Goal: Task Accomplishment & Management: Use online tool/utility

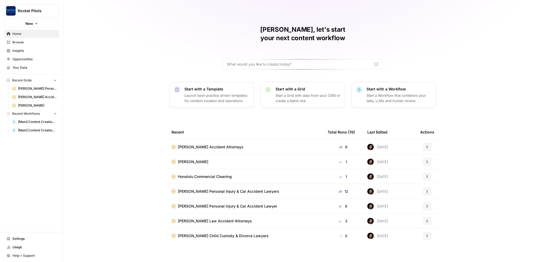
click at [186, 145] on span "[PERSON_NAME] Accident Attorneys" at bounding box center [211, 147] width 66 height 5
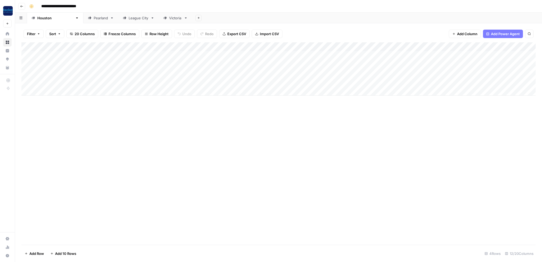
click at [325, 53] on div "Add Column" at bounding box center [278, 68] width 514 height 53
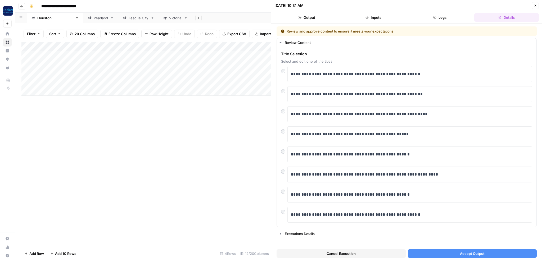
click at [448, 251] on button "Accept Output" at bounding box center [472, 254] width 129 height 8
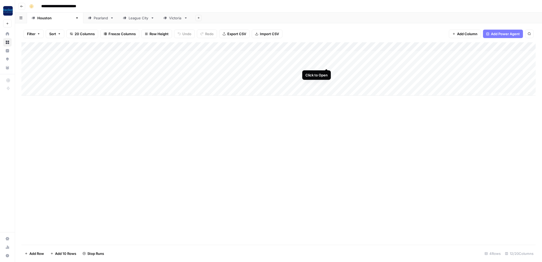
click at [328, 64] on div "Add Column" at bounding box center [278, 68] width 514 height 53
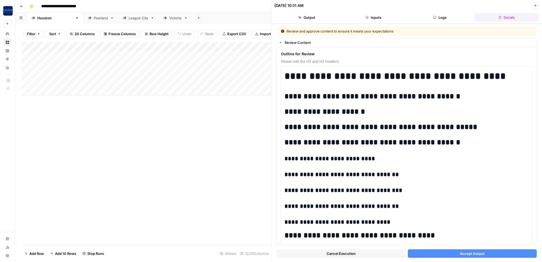
click at [447, 254] on button "Accept Output" at bounding box center [472, 254] width 129 height 8
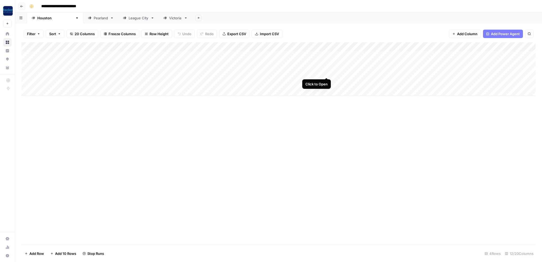
click at [326, 72] on div "Add Column" at bounding box center [278, 68] width 514 height 53
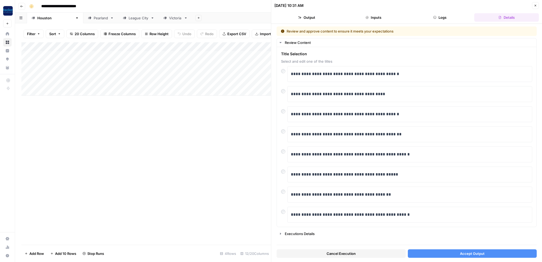
click at [418, 254] on button "Accept Output" at bounding box center [472, 254] width 129 height 8
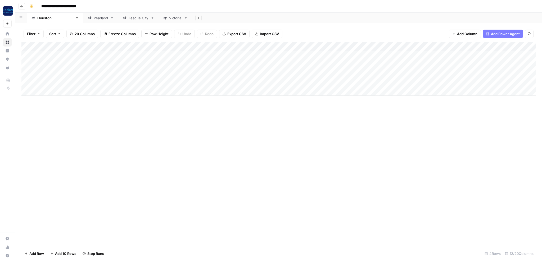
click at [327, 82] on div "Add Column" at bounding box center [278, 68] width 514 height 53
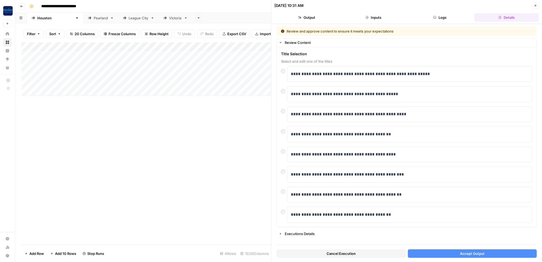
click at [450, 250] on button "Accept Output" at bounding box center [472, 254] width 129 height 8
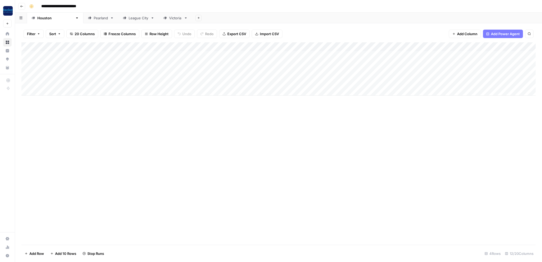
click at [83, 20] on div "Pearland" at bounding box center [100, 18] width 35 height 11
click at [94, 19] on div "Pearland" at bounding box center [101, 17] width 14 height 5
click at [318, 55] on div "Add Column" at bounding box center [278, 55] width 514 height 26
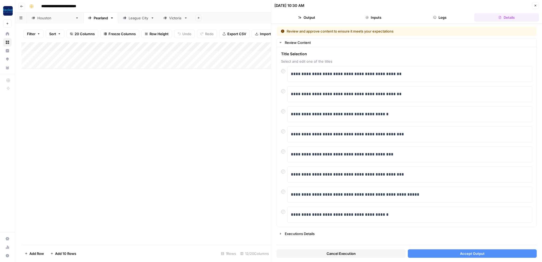
click at [440, 254] on button "Accept Output" at bounding box center [472, 254] width 129 height 8
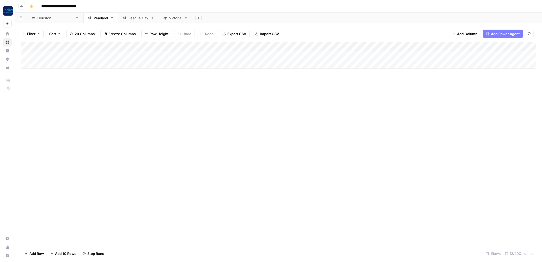
click at [124, 35] on span "Freeze Columns" at bounding box center [122, 33] width 27 height 5
click at [120, 14] on link "League City" at bounding box center [138, 18] width 41 height 11
click at [129, 19] on div "League City" at bounding box center [139, 17] width 20 height 5
click at [327, 54] on div "Add Column" at bounding box center [278, 55] width 514 height 26
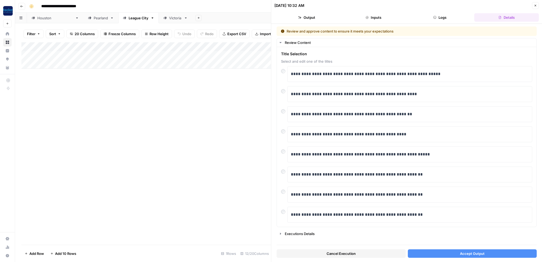
click at [434, 255] on button "Accept Output" at bounding box center [472, 254] width 129 height 8
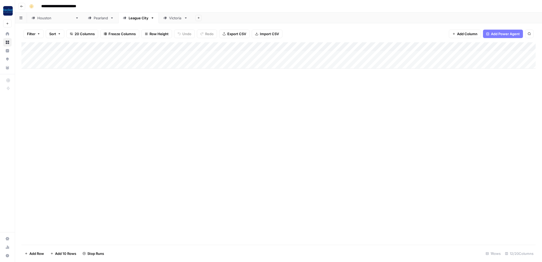
click at [169, 20] on div "Victoria" at bounding box center [175, 17] width 13 height 5
click at [277, 55] on div "Add Column" at bounding box center [278, 64] width 514 height 44
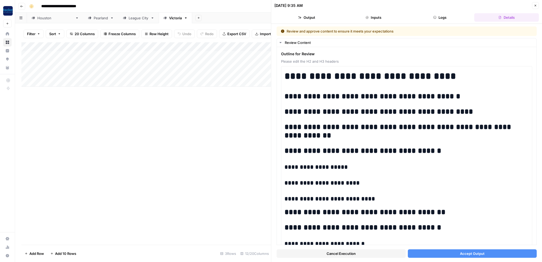
click at [456, 255] on button "Accept Output" at bounding box center [472, 254] width 129 height 8
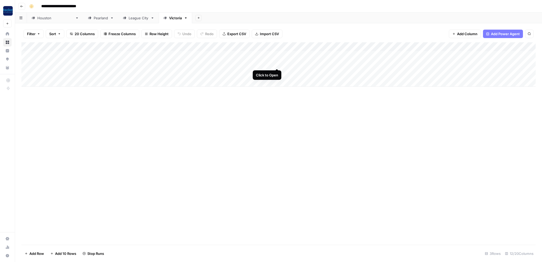
click at [276, 64] on div "Add Column" at bounding box center [278, 64] width 514 height 44
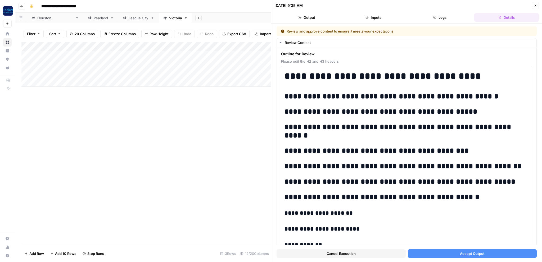
click at [438, 257] on button "Accept Output" at bounding box center [472, 254] width 129 height 8
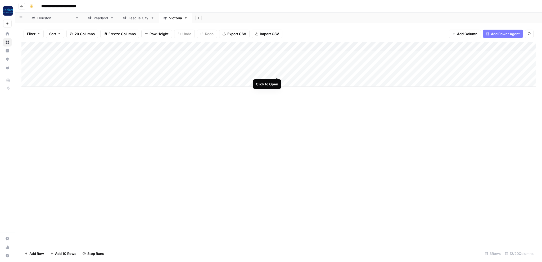
click at [277, 72] on div "Add Column" at bounding box center [278, 64] width 514 height 44
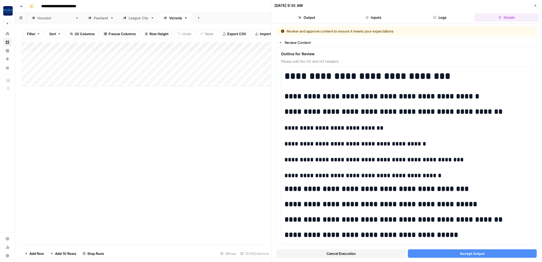
click at [433, 252] on button "Accept Output" at bounding box center [472, 254] width 129 height 8
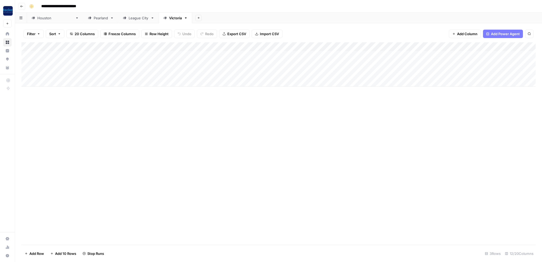
click at [48, 19] on div "[GEOGRAPHIC_DATA]" at bounding box center [55, 17] width 36 height 5
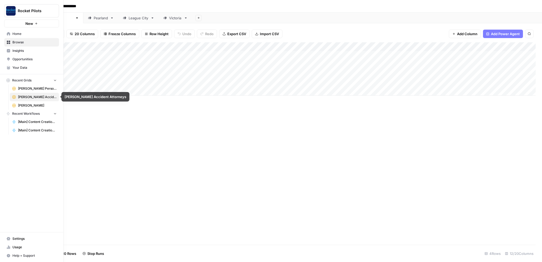
click at [33, 89] on span "[PERSON_NAME] Personal Injury & Car Accident Lawyers" at bounding box center [37, 88] width 39 height 5
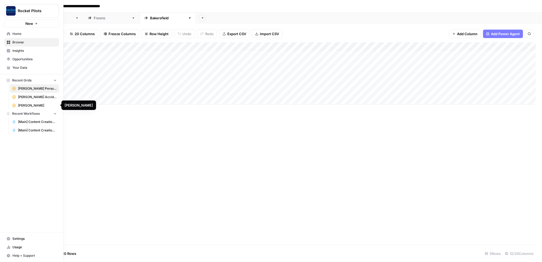
click at [27, 104] on span "[PERSON_NAME]" at bounding box center [37, 105] width 39 height 5
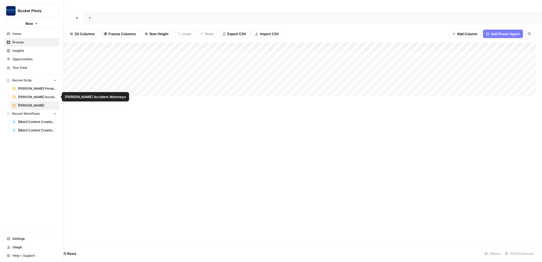
click at [28, 99] on span "[PERSON_NAME] Accident Attorneys" at bounding box center [37, 97] width 39 height 5
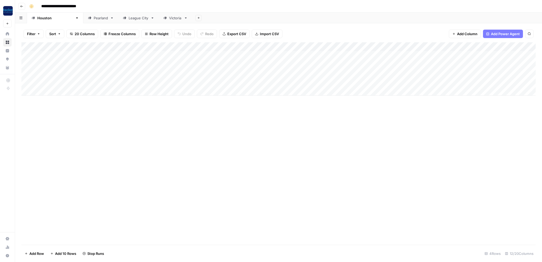
click at [326, 56] on div "Add Column" at bounding box center [278, 68] width 514 height 53
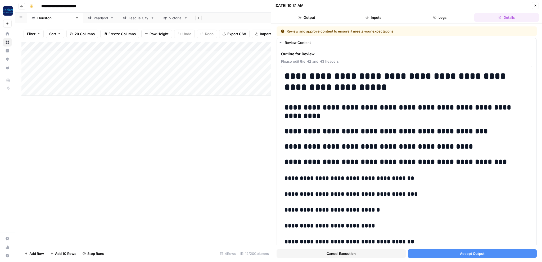
click at [479, 252] on span "Accept Output" at bounding box center [472, 253] width 25 height 5
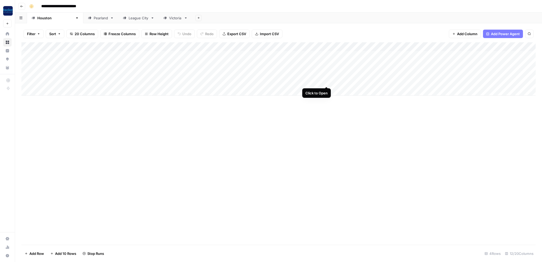
click at [326, 82] on div "Add Column" at bounding box center [278, 68] width 514 height 53
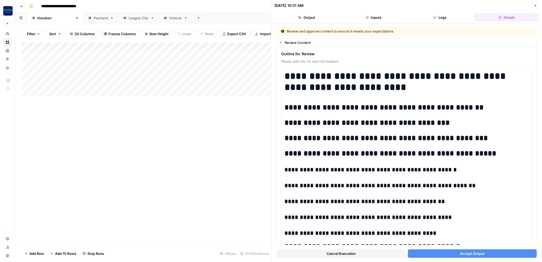
click at [433, 253] on button "Accept Output" at bounding box center [472, 254] width 129 height 8
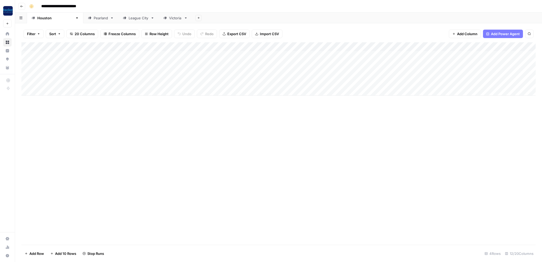
click at [94, 18] on div "Pearland" at bounding box center [101, 17] width 14 height 5
type input "**********"
click at [319, 53] on div "Add Column" at bounding box center [278, 55] width 514 height 26
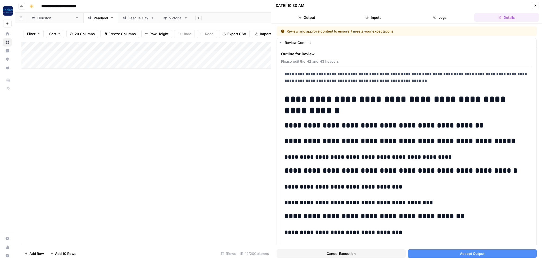
click at [466, 251] on span "Accept Output" at bounding box center [472, 253] width 25 height 5
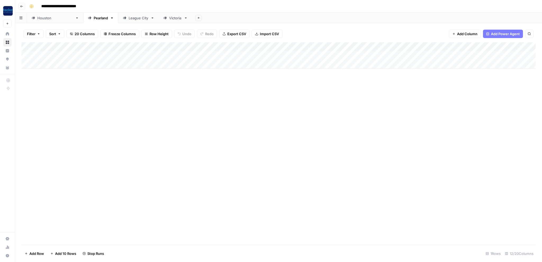
click at [129, 19] on div "League City" at bounding box center [139, 17] width 20 height 5
click at [159, 21] on div "Victoria" at bounding box center [175, 18] width 33 height 11
click at [169, 18] on div "Victoria" at bounding box center [175, 17] width 13 height 5
type input "**********"
click at [46, 20] on div "[GEOGRAPHIC_DATA]" at bounding box center [55, 17] width 36 height 5
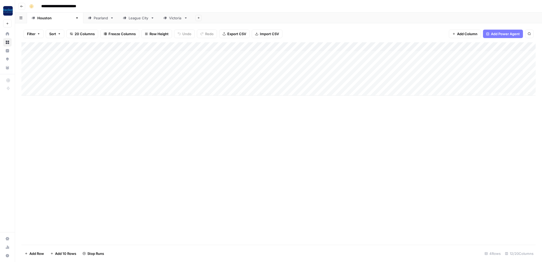
click at [493, 53] on div "Add Column" at bounding box center [278, 68] width 514 height 53
click at [83, 21] on link "Pearland" at bounding box center [100, 18] width 35 height 11
type input "**********"
click at [487, 53] on div "Add Column" at bounding box center [278, 55] width 514 height 26
click at [129, 18] on div "League City" at bounding box center [139, 17] width 20 height 5
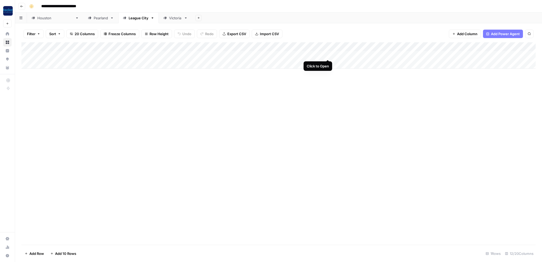
click at [329, 54] on div "Add Column" at bounding box center [278, 55] width 514 height 26
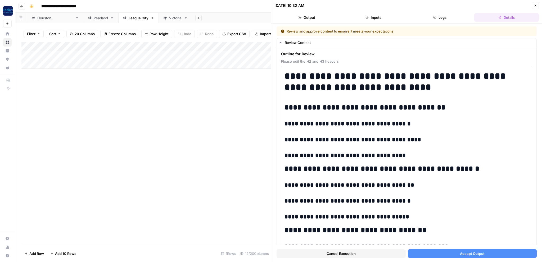
click at [474, 253] on span "Accept Output" at bounding box center [472, 253] width 25 height 5
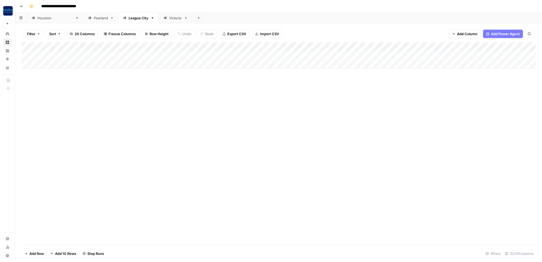
click at [159, 21] on link "Victoria" at bounding box center [175, 18] width 33 height 11
click at [129, 19] on div "League City" at bounding box center [139, 17] width 20 height 5
click at [169, 20] on div "Victoria" at bounding box center [175, 17] width 13 height 5
type input "**********"
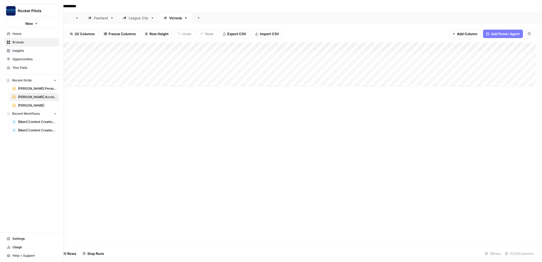
click at [26, 91] on span "[PERSON_NAME] Personal Injury & Car Accident Lawyers" at bounding box center [37, 88] width 39 height 5
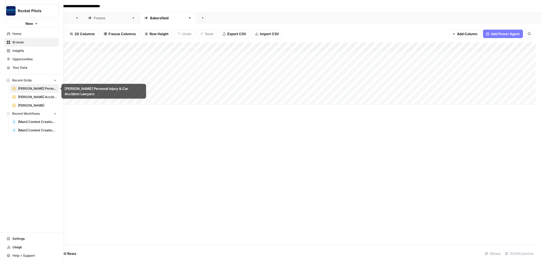
click at [34, 96] on span "[PERSON_NAME] Accident Attorneys" at bounding box center [37, 97] width 39 height 5
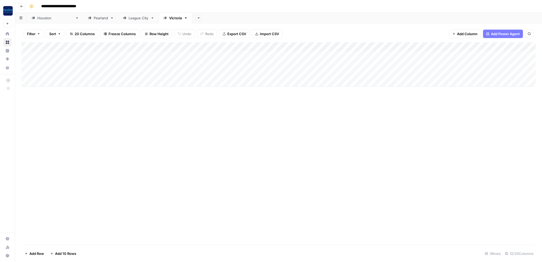
click at [129, 19] on div "League City" at bounding box center [139, 17] width 20 height 5
type input "**********"
click at [424, 54] on div "Add Column" at bounding box center [278, 59] width 514 height 35
click at [94, 20] on div "Pearland" at bounding box center [101, 17] width 14 height 5
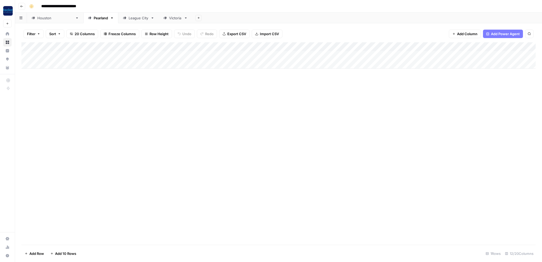
click at [44, 20] on div "[GEOGRAPHIC_DATA]" at bounding box center [55, 17] width 36 height 5
